Goal: Task Accomplishment & Management: Use online tool/utility

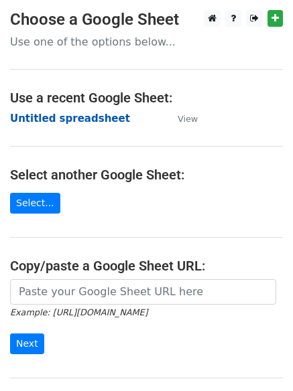
click at [59, 120] on strong "Untitled spreadsheet" at bounding box center [70, 118] width 120 height 12
click at [56, 118] on strong "Untitled spreadsheet" at bounding box center [70, 118] width 120 height 12
click at [52, 121] on strong "Untitled spreadsheet" at bounding box center [70, 118] width 120 height 12
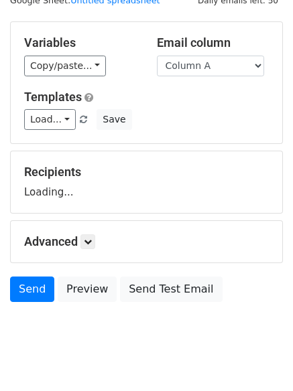
scroll to position [76, 0]
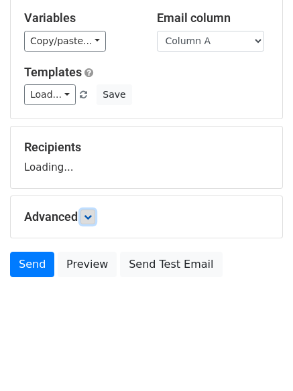
click at [92, 214] on icon at bounding box center [88, 217] width 8 height 8
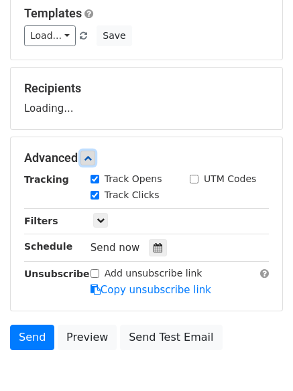
scroll to position [197, 0]
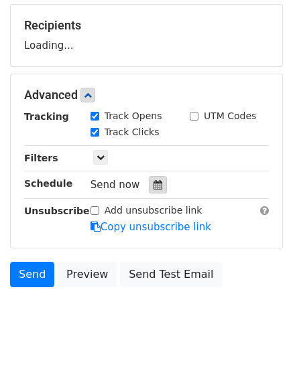
click at [149, 191] on div at bounding box center [158, 184] width 18 height 17
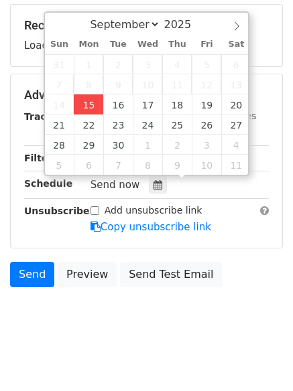
type input "2025-09-15 12:00"
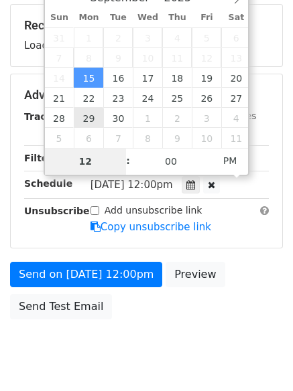
type input "4"
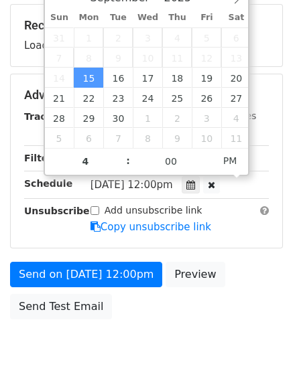
type input "2025-09-15 16:00"
click at [161, 341] on body "New Campaign Daily emails left: 50 Google Sheet: Untitled spreadsheet Variables…" at bounding box center [146, 96] width 293 height 567
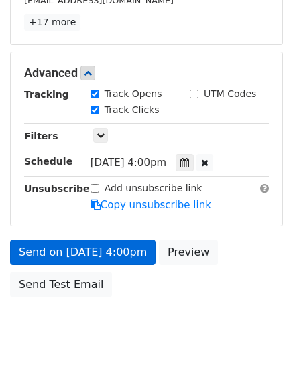
scroll to position [293, 0]
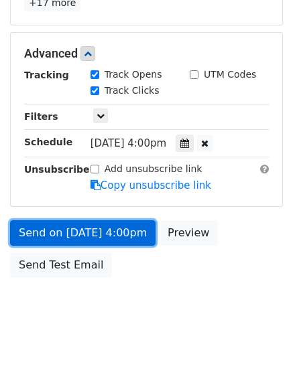
click at [73, 232] on link "Send on Sep 15 at 4:00pm" at bounding box center [82, 232] width 145 height 25
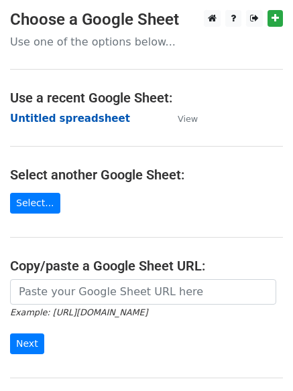
click at [62, 124] on strong "Untitled spreadsheet" at bounding box center [70, 118] width 120 height 12
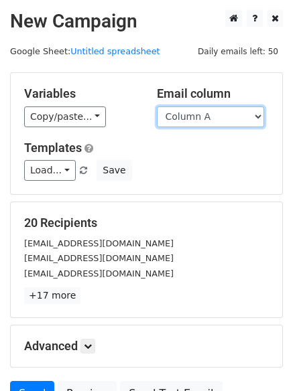
click at [183, 120] on select "Column A Column B Column C Column D Column E Column F" at bounding box center [210, 116] width 107 height 21
click at [157, 106] on select "Column A Column B Column C Column D Column E Column F" at bounding box center [210, 116] width 107 height 21
click at [187, 118] on select "Column A Column B Column C Column D Column E Column F" at bounding box center [210, 116] width 107 height 21
select select "Column B"
click at [157, 106] on select "Column A Column B Column C Column D Column E Column F" at bounding box center [210, 116] width 107 height 21
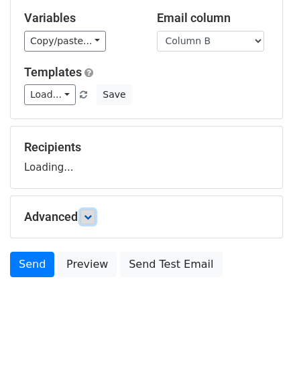
click at [95, 218] on link at bounding box center [87, 217] width 15 height 15
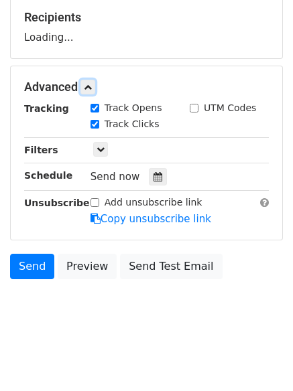
scroll to position [206, 0]
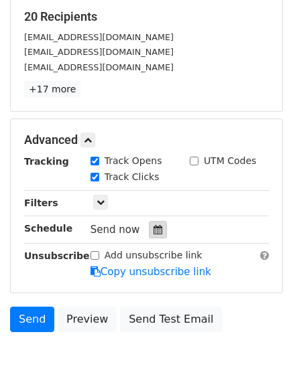
click at [153, 231] on icon at bounding box center [157, 229] width 9 height 9
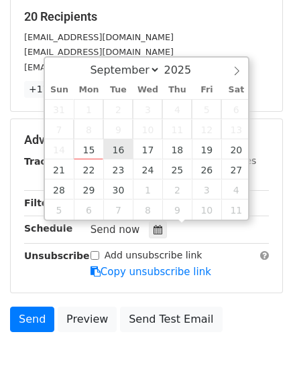
type input "2025-09-16 12:00"
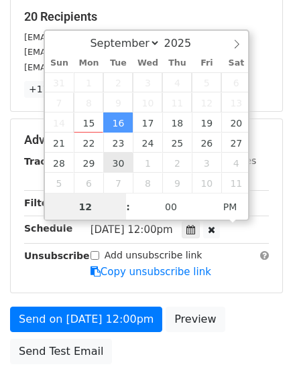
scroll to position [1, 0]
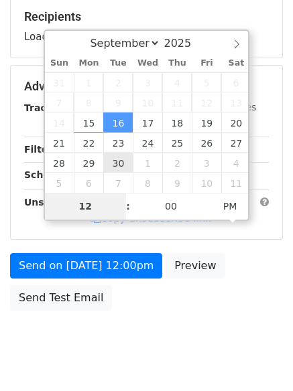
type input "5"
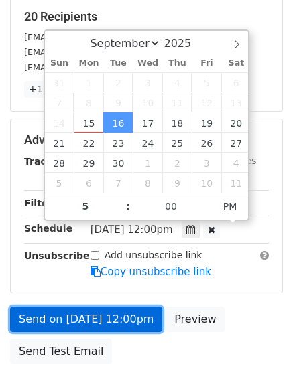
type input "2025-09-16 17:00"
click at [100, 313] on link "Send on Sep 16 at 12:00pm" at bounding box center [86, 319] width 152 height 25
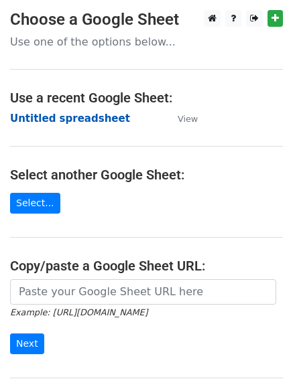
click at [66, 116] on strong "Untitled spreadsheet" at bounding box center [70, 118] width 120 height 12
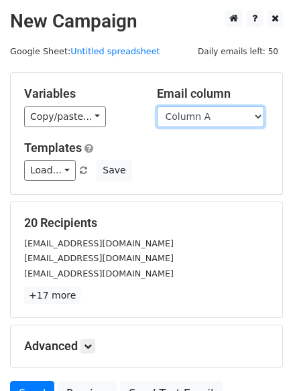
click at [218, 125] on select "Column A Column B Column C Column D Column E Column F" at bounding box center [210, 116] width 107 height 21
select select "Column C"
click at [157, 106] on select "Column A Column B Column C Column D Column E Column F" at bounding box center [210, 116] width 107 height 21
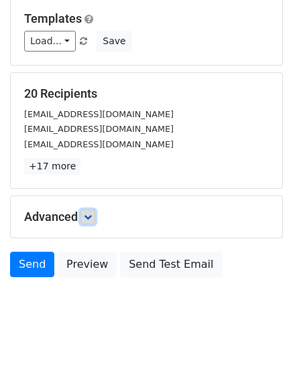
click at [92, 214] on icon at bounding box center [88, 217] width 8 height 8
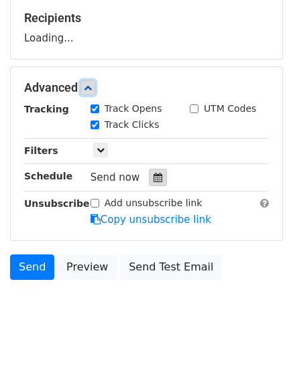
scroll to position [205, 0]
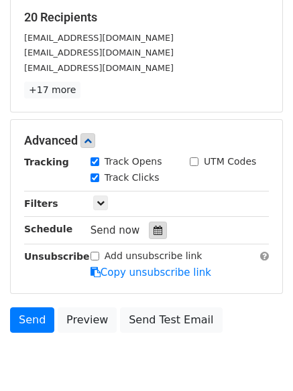
click at [153, 232] on icon at bounding box center [157, 230] width 9 height 9
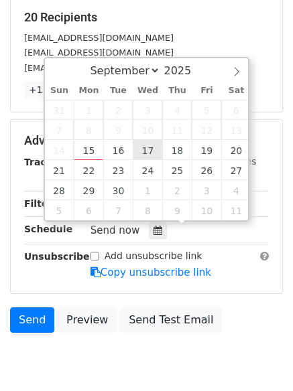
type input "2025-09-17 12:00"
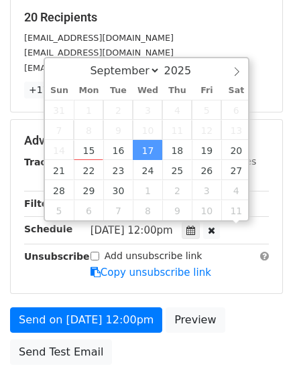
scroll to position [1, 0]
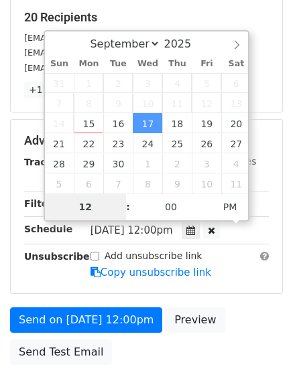
type input "6"
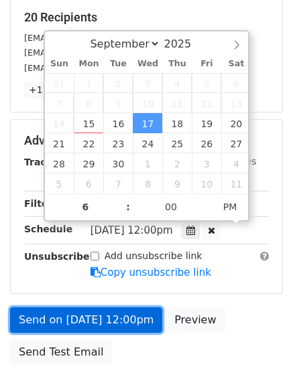
type input "2025-09-17 18:00"
click at [94, 317] on link "Send on Sep 17 at 12:00pm" at bounding box center [86, 319] width 152 height 25
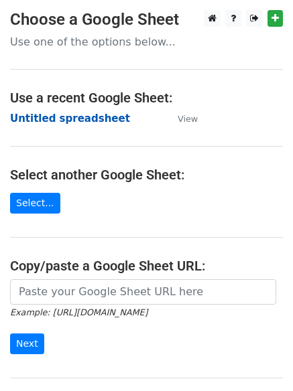
click at [52, 119] on strong "Untitled spreadsheet" at bounding box center [70, 118] width 120 height 12
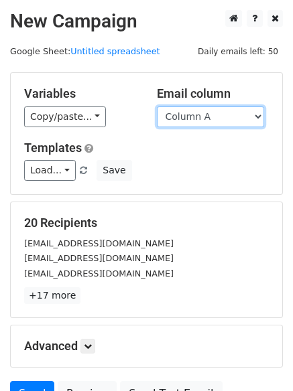
click at [228, 117] on select "Column A Column B Column C Column D Column E Column F" at bounding box center [210, 116] width 107 height 21
select select "Column D"
click at [157, 106] on select "Column A Column B Column C Column D Column E Column F" at bounding box center [210, 116] width 107 height 21
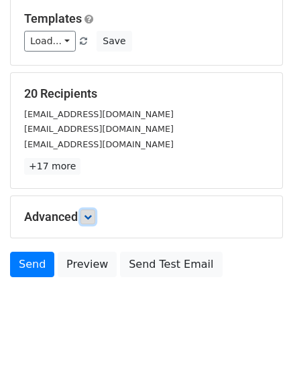
click at [92, 224] on link at bounding box center [87, 217] width 15 height 15
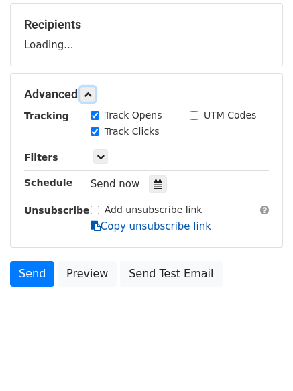
scroll to position [200, 0]
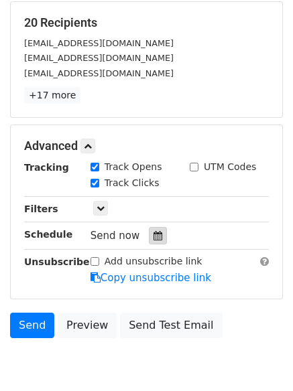
click at [153, 234] on icon at bounding box center [157, 235] width 9 height 9
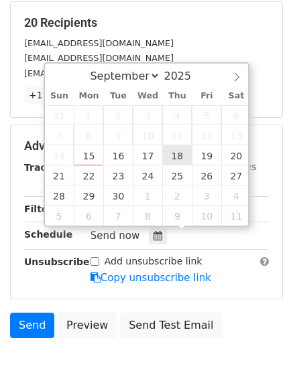
type input "2025-09-18 12:00"
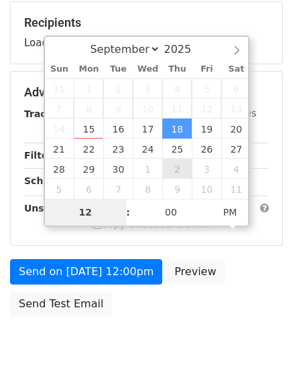
type input "7"
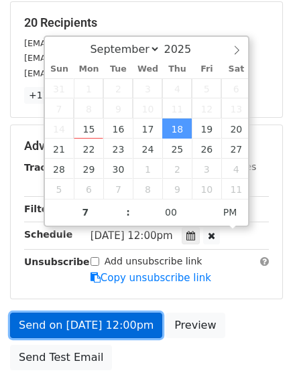
type input "2025-09-18 19:00"
click at [80, 323] on link "Send on Sep 18 at 12:00pm" at bounding box center [86, 325] width 152 height 25
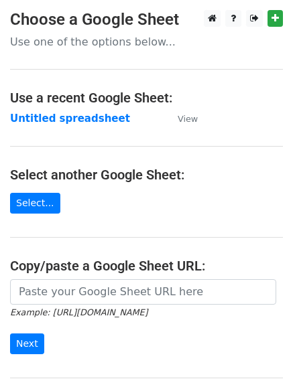
click at [66, 125] on td "Untitled spreadsheet" at bounding box center [87, 118] width 154 height 15
click at [65, 122] on strong "Untitled spreadsheet" at bounding box center [70, 118] width 120 height 12
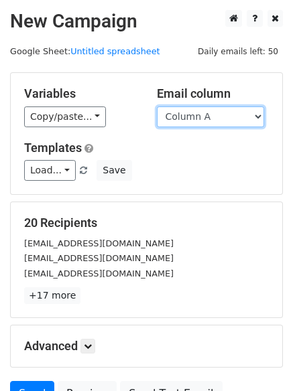
drag, startPoint x: 0, startPoint y: 0, endPoint x: 212, endPoint y: 121, distance: 243.8
click at [212, 121] on select "Column A Column B Column C Column D Column E Column F" at bounding box center [210, 116] width 107 height 21
select select "Column E"
click at [157, 106] on select "Column A Column B Column C Column D Column E Column F" at bounding box center [210, 116] width 107 height 21
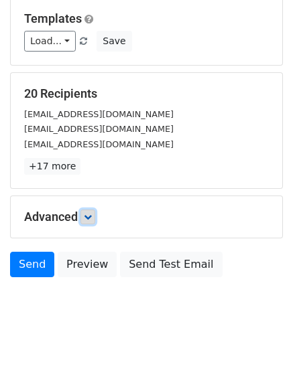
click at [92, 220] on icon at bounding box center [88, 217] width 8 height 8
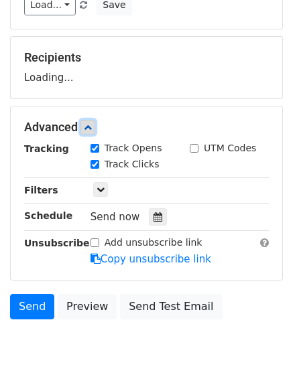
scroll to position [203, 0]
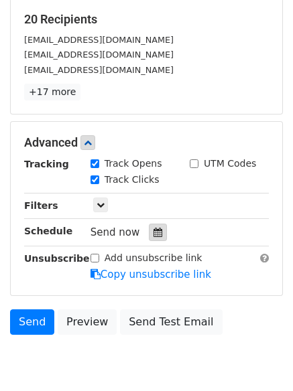
click at [157, 230] on div at bounding box center [158, 232] width 18 height 17
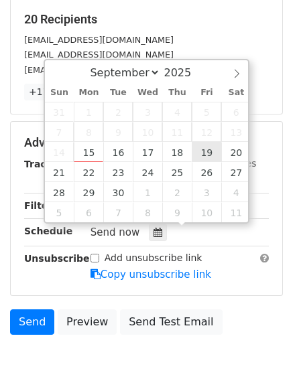
type input "2025-09-19 12:00"
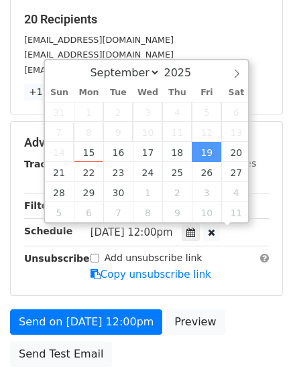
scroll to position [1, 0]
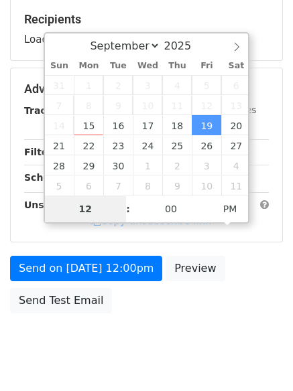
type input "8"
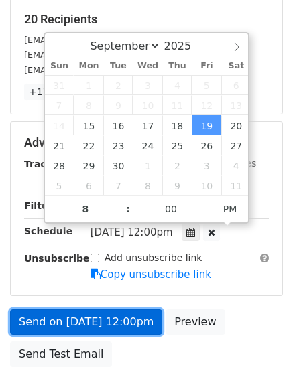
type input "2025-09-19 20:00"
click at [113, 315] on link "Send on Sep 19 at 12:00pm" at bounding box center [86, 321] width 152 height 25
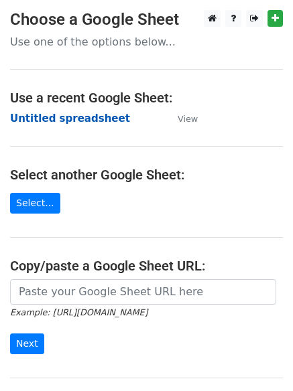
click at [46, 112] on strong "Untitled spreadsheet" at bounding box center [70, 118] width 120 height 12
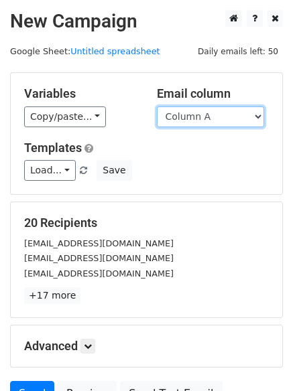
click at [217, 110] on select "Column A Column B Column C Column D Column E Column F" at bounding box center [210, 116] width 107 height 21
select select "Column F"
click at [157, 106] on select "Column A Column B Column C Column D Column E Column F" at bounding box center [210, 116] width 107 height 21
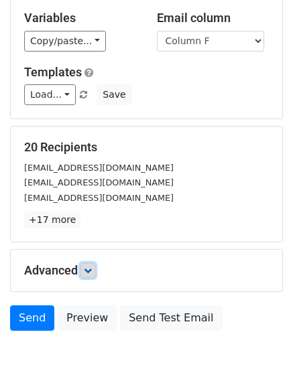
click at [86, 263] on link at bounding box center [87, 270] width 15 height 15
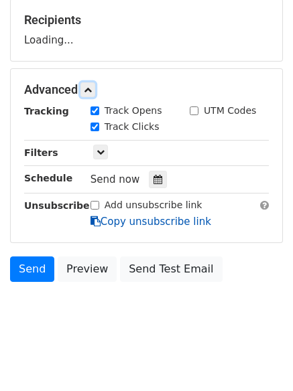
scroll to position [203, 0]
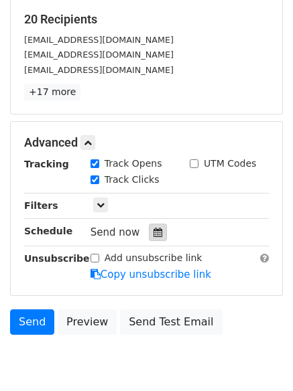
click at [153, 234] on icon at bounding box center [157, 232] width 9 height 9
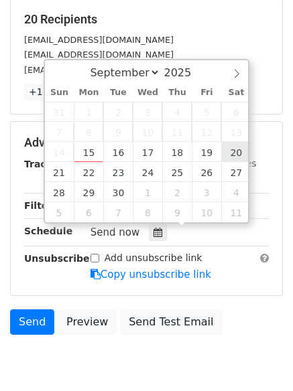
type input "[DATE] 12:00"
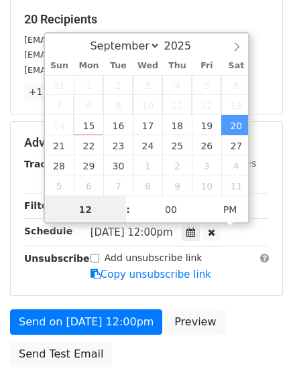
scroll to position [1, 0]
type input "9"
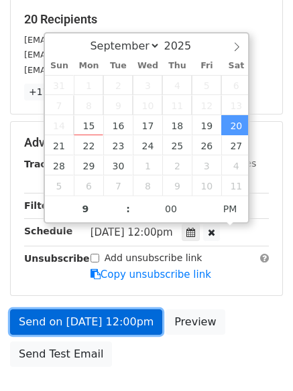
type input "[DATE] 21:00"
click at [106, 319] on link "Send on [DATE] 12:00pm" at bounding box center [86, 321] width 152 height 25
